Goal: Information Seeking & Learning: Learn about a topic

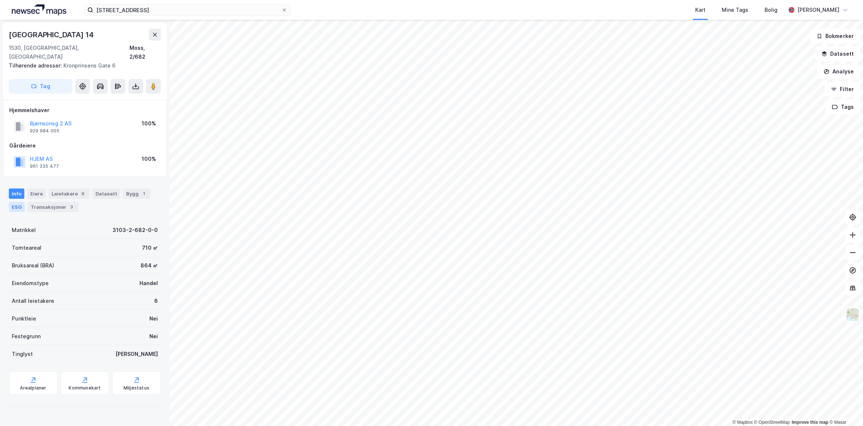
click at [17, 202] on div "ESG" at bounding box center [17, 207] width 16 height 10
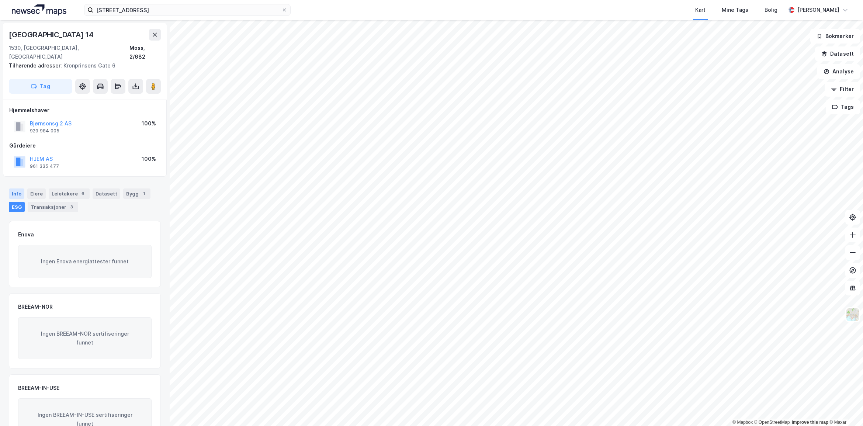
click at [17, 189] on div "Info" at bounding box center [16, 194] width 15 height 10
